Goal: Task Accomplishment & Management: Manage account settings

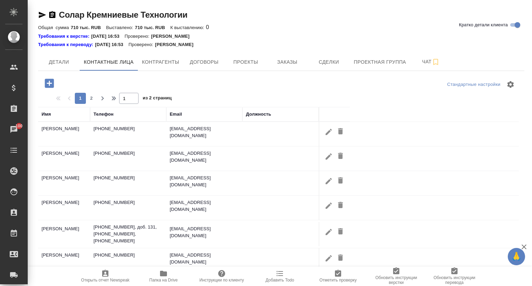
select select "RU"
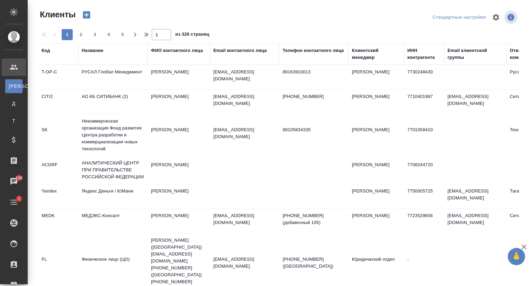
select select "RU"
click at [89, 51] on div "Название" at bounding box center [92, 50] width 21 height 7
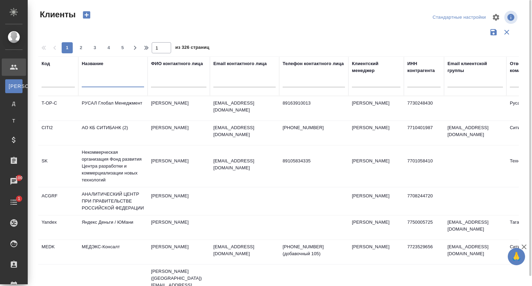
click at [101, 82] on input "text" at bounding box center [113, 83] width 62 height 9
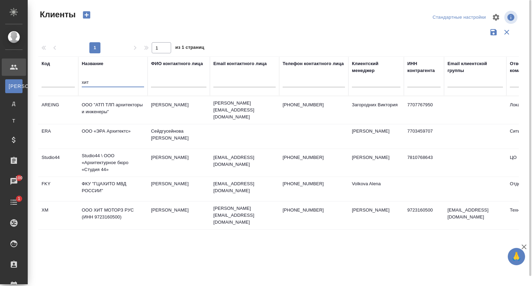
type input "хит"
click at [106, 208] on td "ООО ХИТ МОТОРЗ РУС (ИНН 9723160500)" at bounding box center [112, 215] width 69 height 24
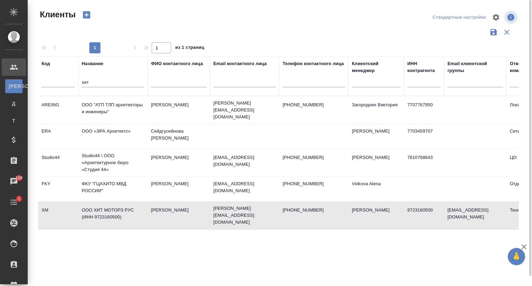
click at [106, 208] on td "ООО ХИТ МОТОРЗ РУС (ИНН 9723160500)" at bounding box center [112, 215] width 69 height 24
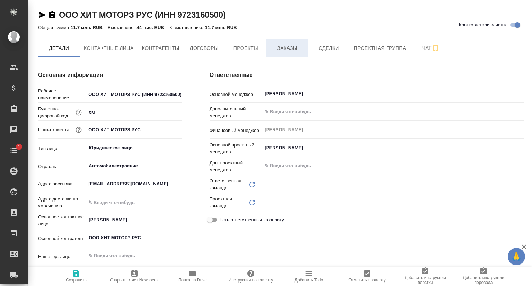
click at [278, 52] on span "Заказы" at bounding box center [287, 48] width 33 height 9
type input "Технический"
type textarea "x"
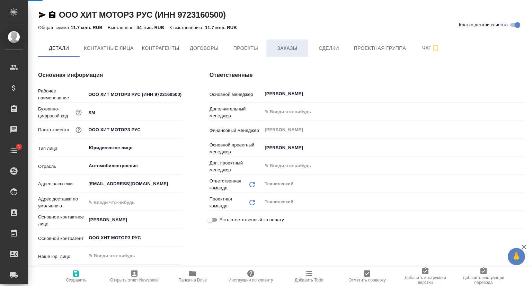
type textarea "x"
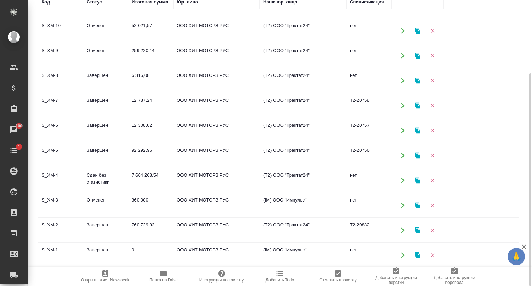
scroll to position [242, 0]
click at [46, 175] on td "S_XM-4" at bounding box center [60, 179] width 45 height 24
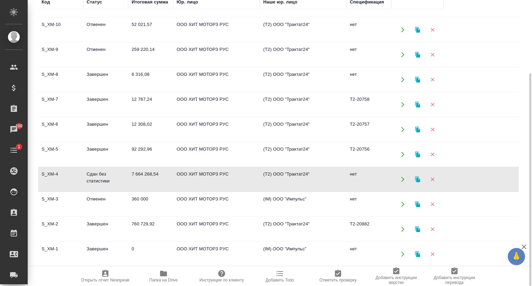
click at [46, 175] on td "S_XM-4" at bounding box center [60, 179] width 45 height 24
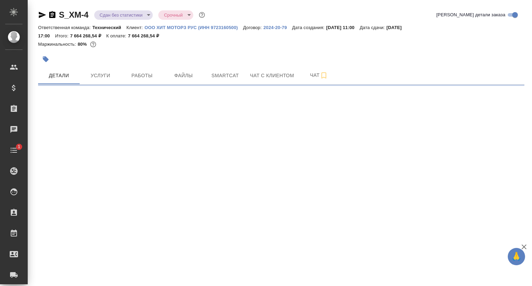
select select "RU"
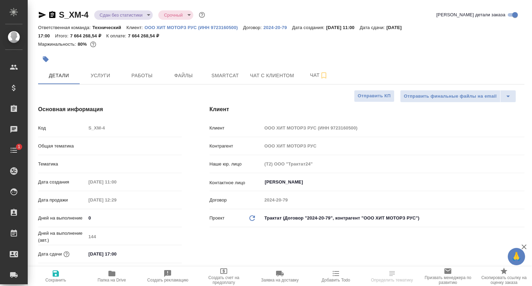
type textarea "x"
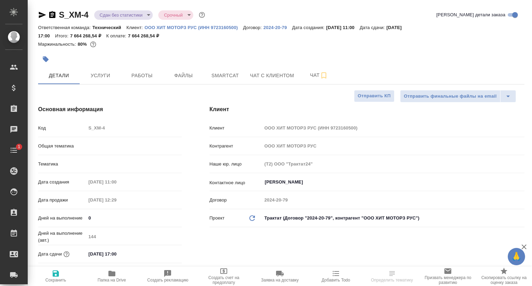
type textarea "x"
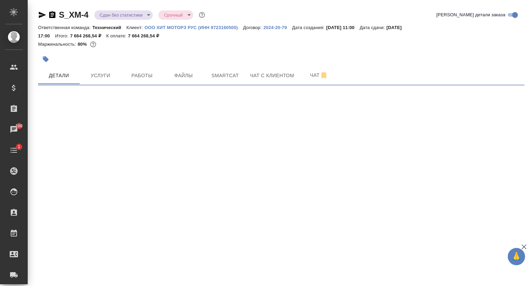
select select "RU"
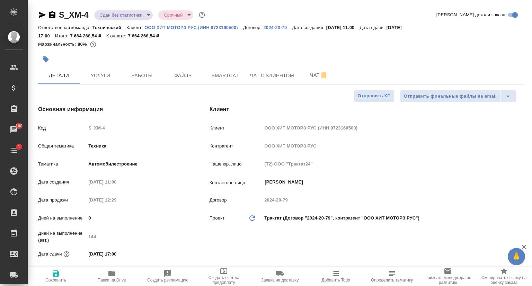
type textarea "x"
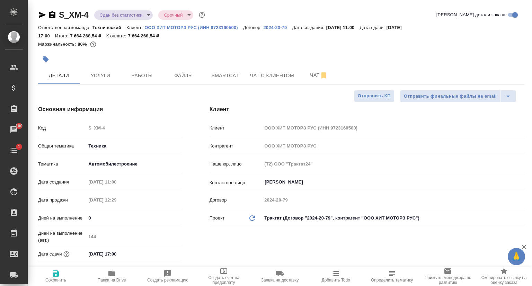
type textarea "x"
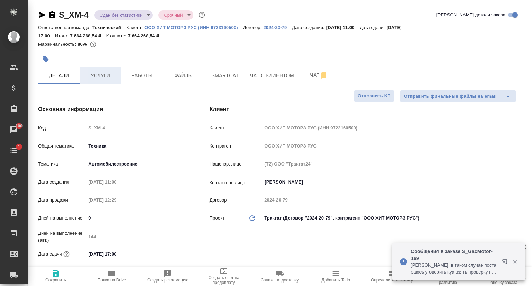
click at [103, 79] on span "Услуги" at bounding box center [100, 75] width 33 height 9
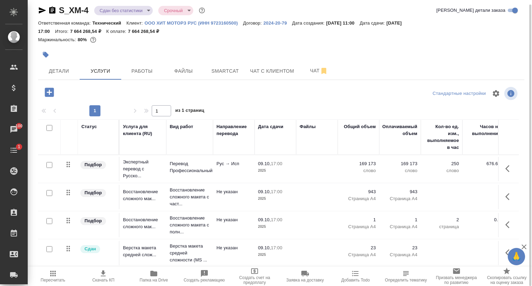
click at [108, 275] on span "Скачать КП" at bounding box center [103, 276] width 42 height 13
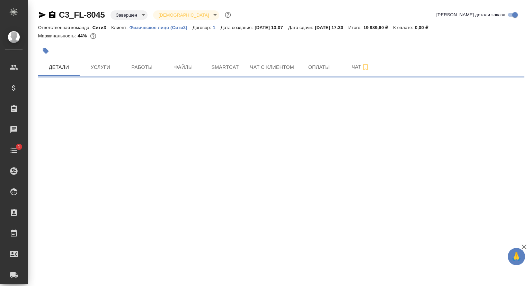
select select "RU"
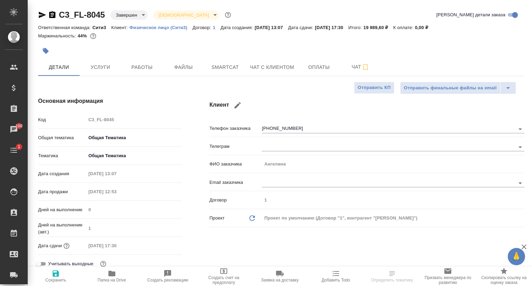
type textarea "x"
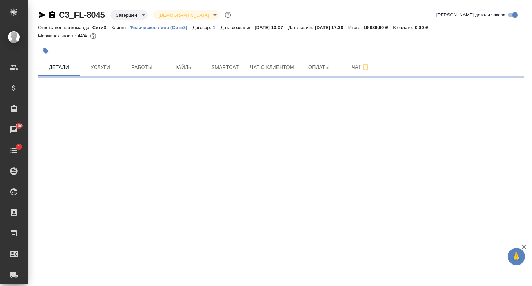
select select "RU"
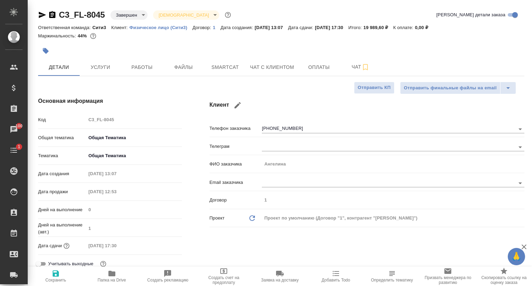
type textarea "x"
click at [100, 60] on button "Услуги" at bounding box center [101, 67] width 42 height 17
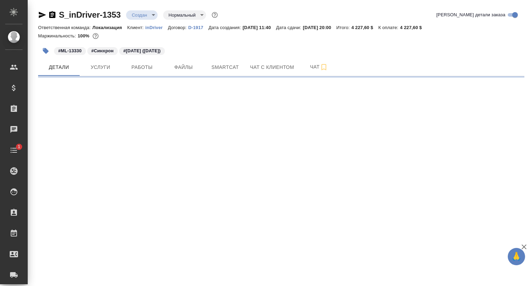
select select "RU"
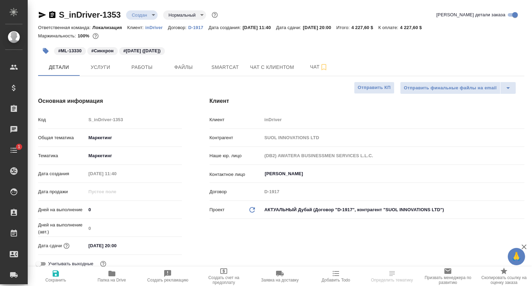
type textarea "x"
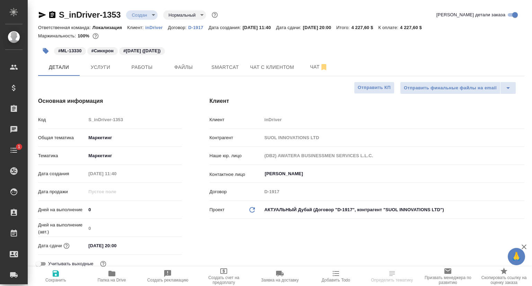
type textarea "x"
click at [91, 70] on span "Услуги" at bounding box center [100, 67] width 33 height 9
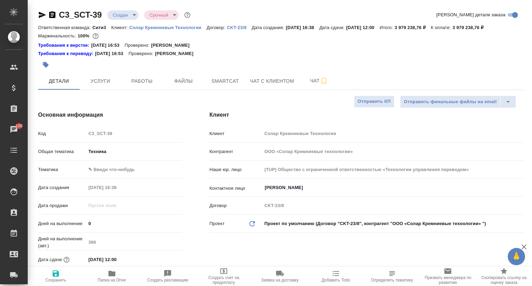
select select "RU"
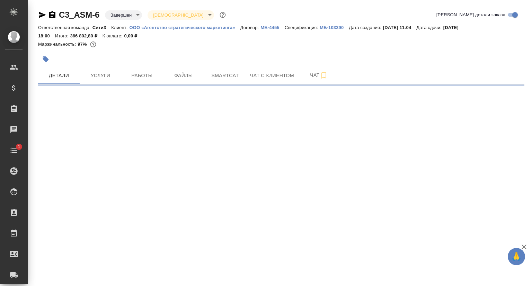
select select "RU"
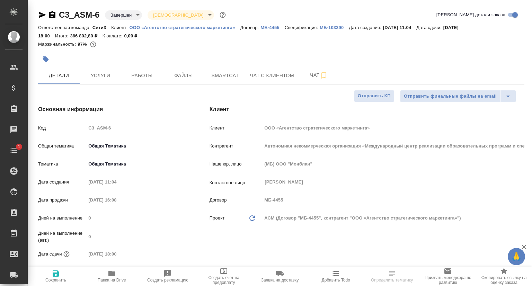
type input "[PERSON_NAME]"
type textarea "x"
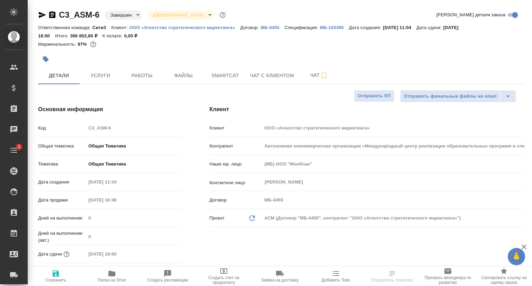
type textarea "x"
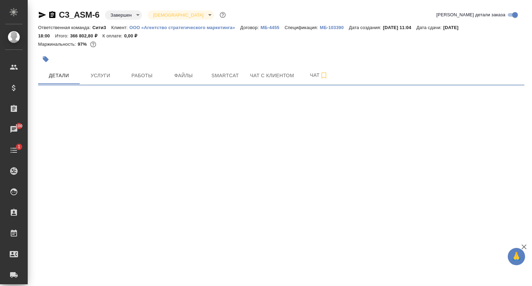
select select "RU"
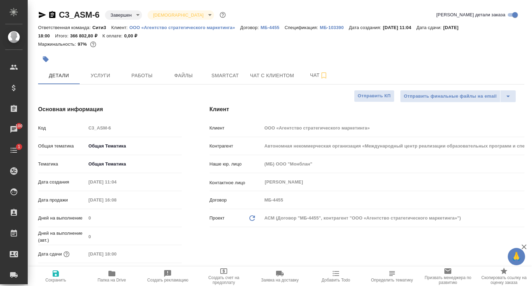
type textarea "x"
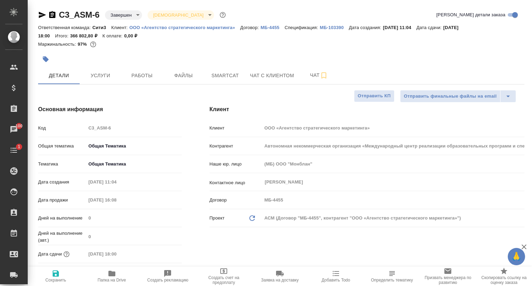
type textarea "x"
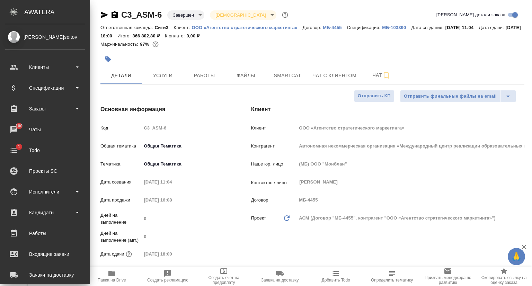
type textarea "x"
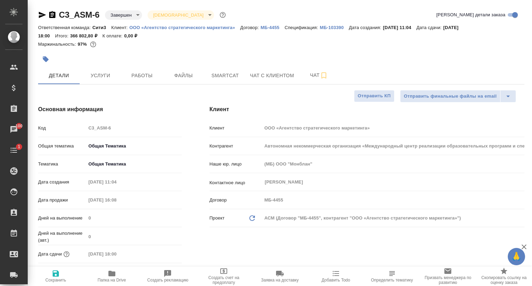
type textarea "x"
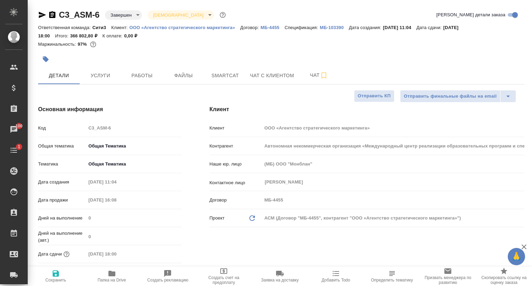
type textarea "x"
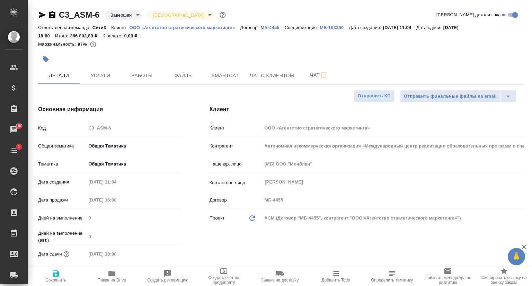
type textarea "x"
click at [42, 15] on icon "button" at bounding box center [42, 15] width 8 height 8
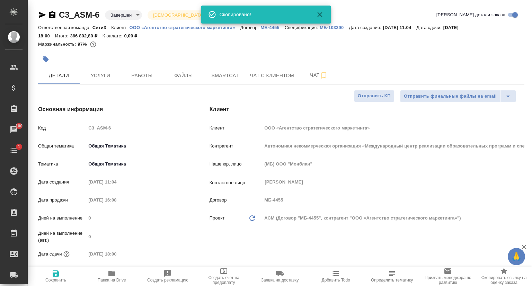
type textarea "x"
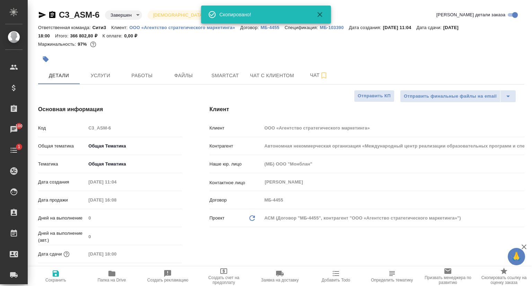
type textarea "x"
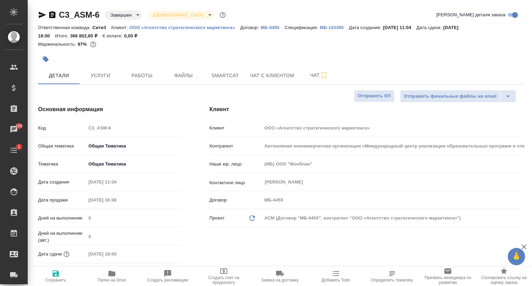
type textarea "x"
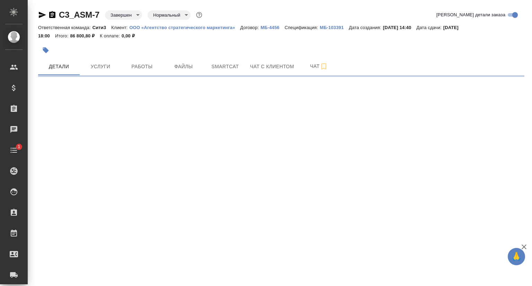
select select "RU"
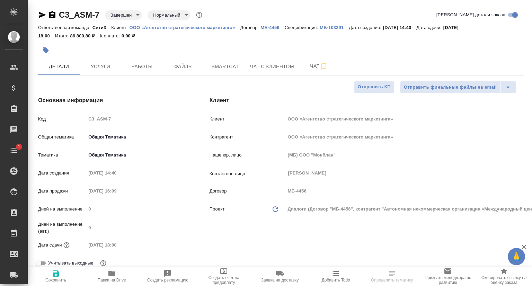
type textarea "x"
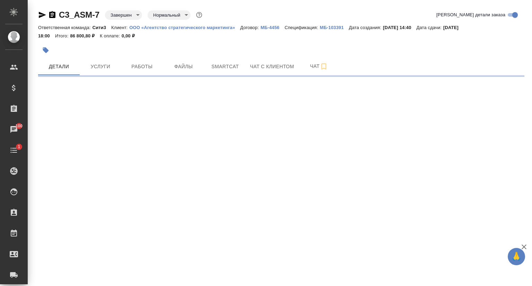
select select "RU"
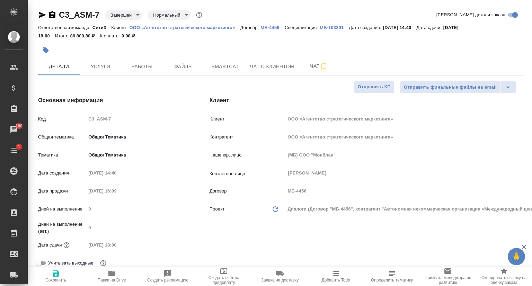
type textarea "x"
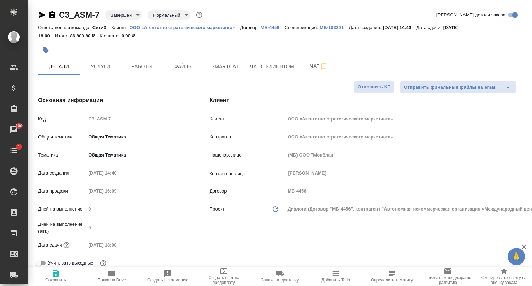
type textarea "x"
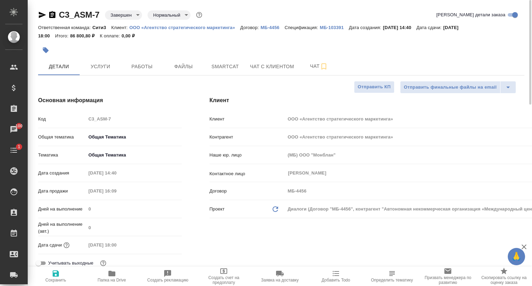
type textarea "x"
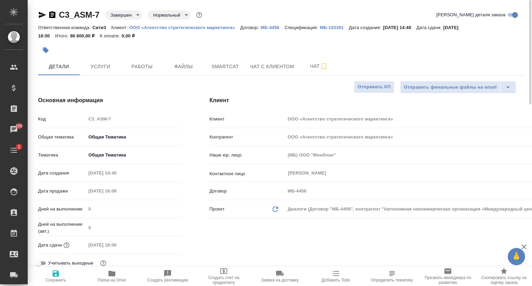
click at [41, 14] on icon "button" at bounding box center [42, 15] width 7 height 6
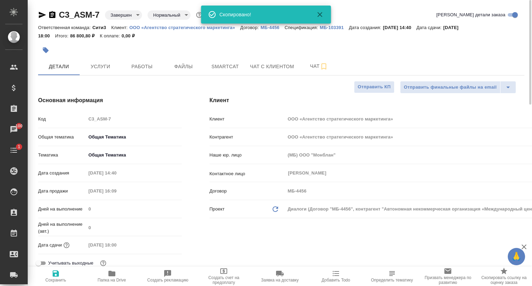
type textarea "x"
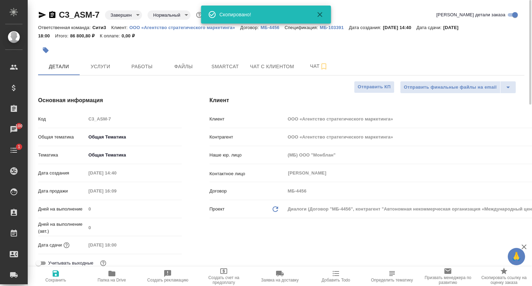
type textarea "x"
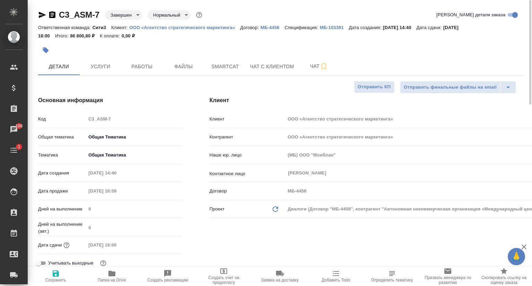
type textarea "x"
